Goal: Task Accomplishment & Management: Manage account settings

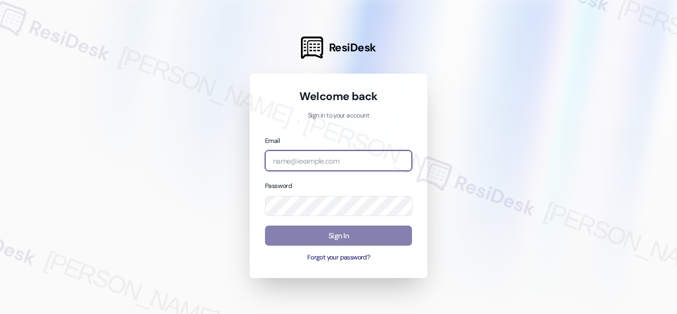
click at [331, 157] on input "email" at bounding box center [338, 160] width 147 height 21
paste input "automated-surveys-birchstone_residential-resen.fifteen@birchstone_[DOMAIN_NAME]"
type input "automated-surveys-birchstone_residential-resen.fifteen@birchstone_[DOMAIN_NAME]"
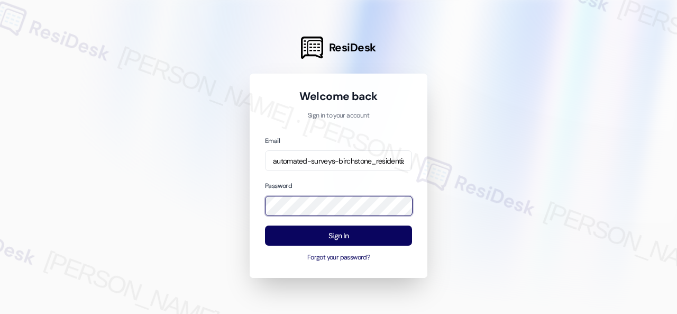
click at [242, 208] on div "ResiDesk Welcome back Sign in to your account Email automated-surveys-birchston…" at bounding box center [338, 157] width 677 height 314
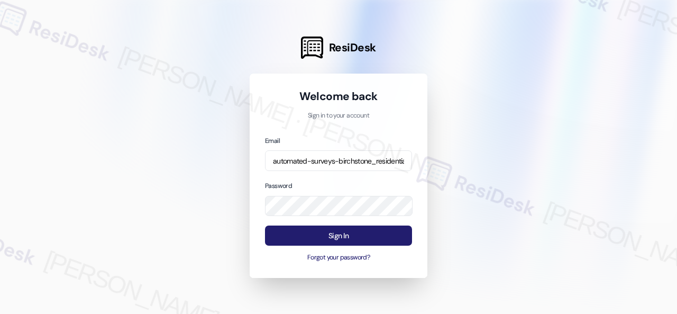
click at [304, 233] on button "Sign In" at bounding box center [338, 235] width 147 height 21
click at [312, 236] on button "Sign In" at bounding box center [338, 235] width 147 height 21
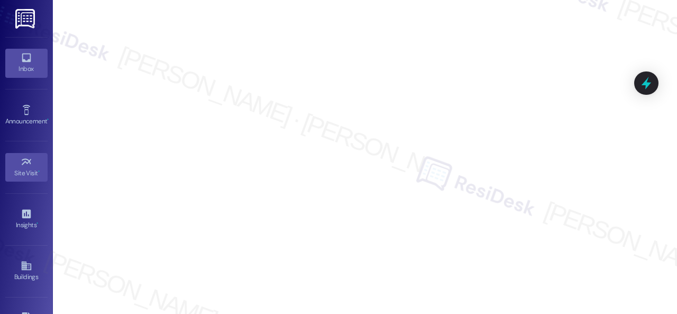
click at [22, 58] on icon at bounding box center [27, 58] width 12 height 12
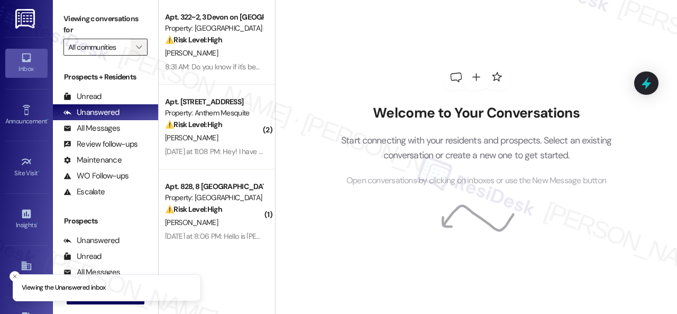
click at [141, 46] on icon "" at bounding box center [139, 47] width 6 height 8
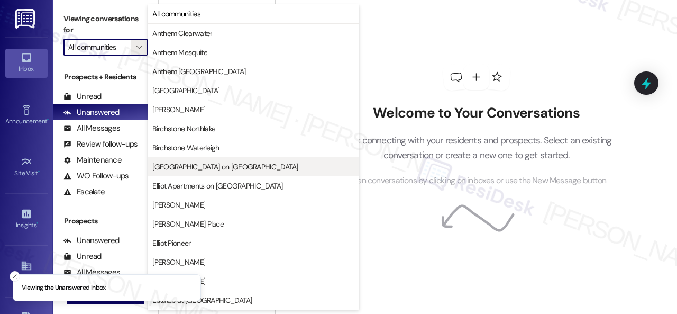
scroll to position [317, 0]
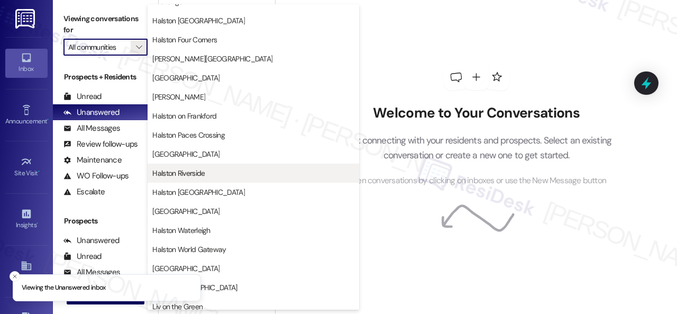
click at [185, 175] on span "Halston Riverside" at bounding box center [178, 173] width 52 height 11
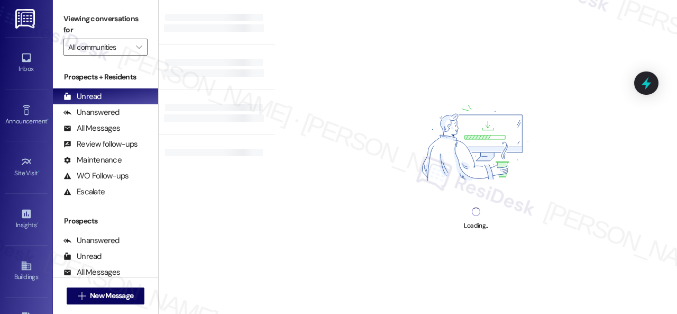
type input "Halston Riverside"
